Goal: Obtain resource: Download file/media

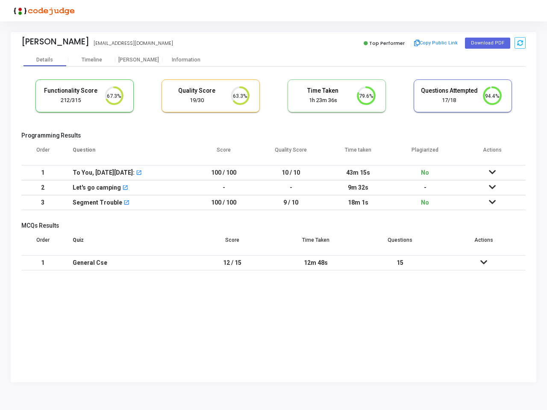
scroll to position [18, 22]
click at [435, 43] on button "Copy Public Link" at bounding box center [435, 43] width 49 height 13
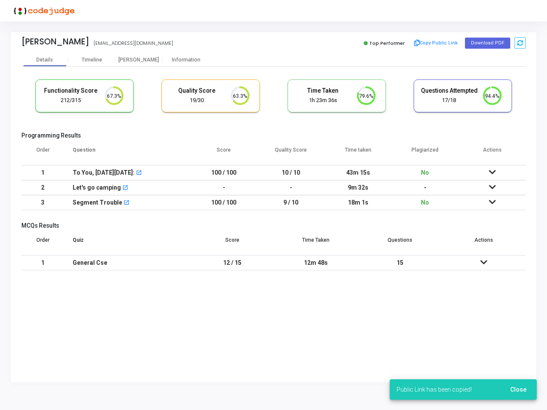
click at [487, 43] on button "Download PDF" at bounding box center [487, 43] width 45 height 11
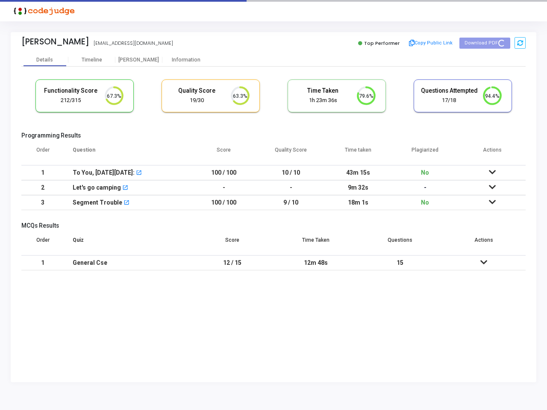
click at [519, 43] on icon at bounding box center [520, 43] width 6 height 6
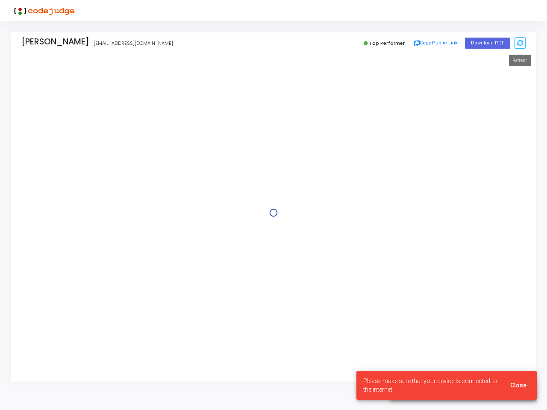
click at [45, 60] on div at bounding box center [273, 212] width 504 height 318
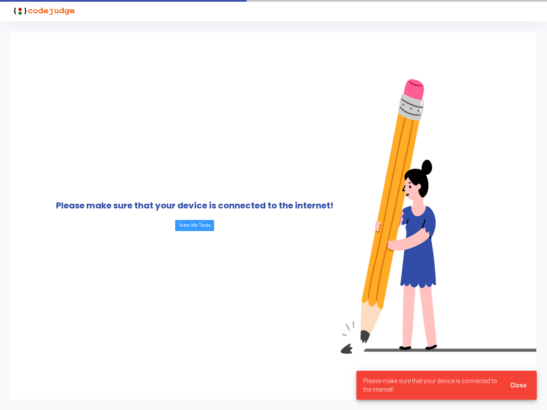
click at [139, 60] on div "Please make sure that your device is connected to the internet! View My Tests" at bounding box center [195, 215] width 368 height 367
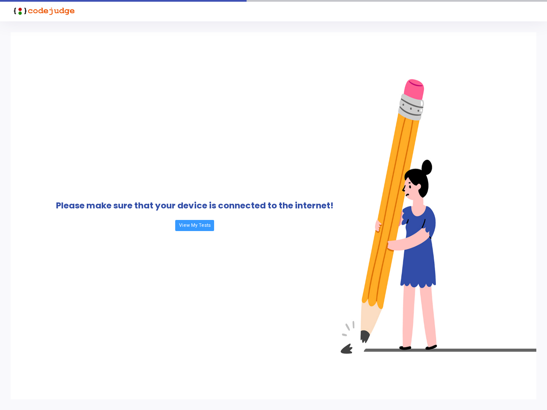
click at [186, 60] on div "Please make sure that your device is connected to the internet! View My Tests" at bounding box center [195, 215] width 368 height 367
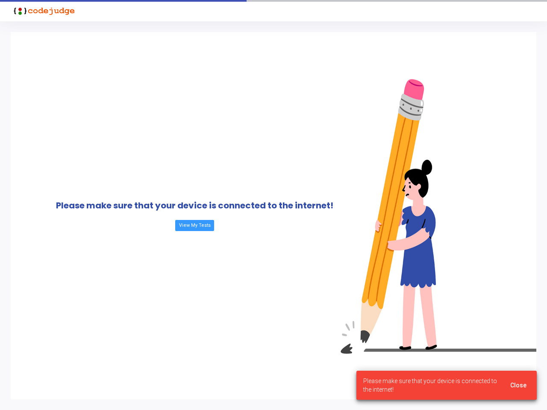
click at [114, 96] on div "Please make sure that your device is connected to the internet! View My Tests" at bounding box center [195, 215] width 368 height 367
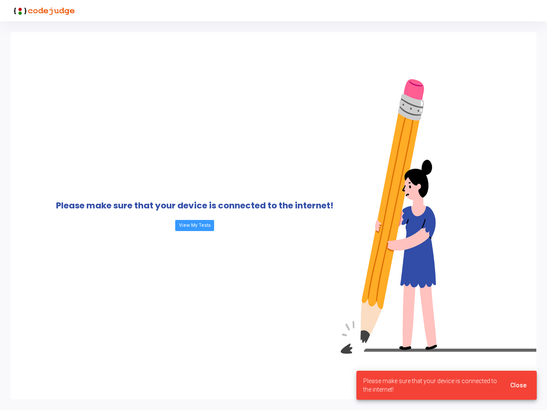
click at [114, 96] on div "Please make sure that your device is connected to the internet! View My Tests" at bounding box center [195, 215] width 368 height 367
click at [240, 96] on div "Please make sure that your device is connected to the internet! View My Tests" at bounding box center [195, 215] width 368 height 367
